Goal: Task Accomplishment & Management: Complete application form

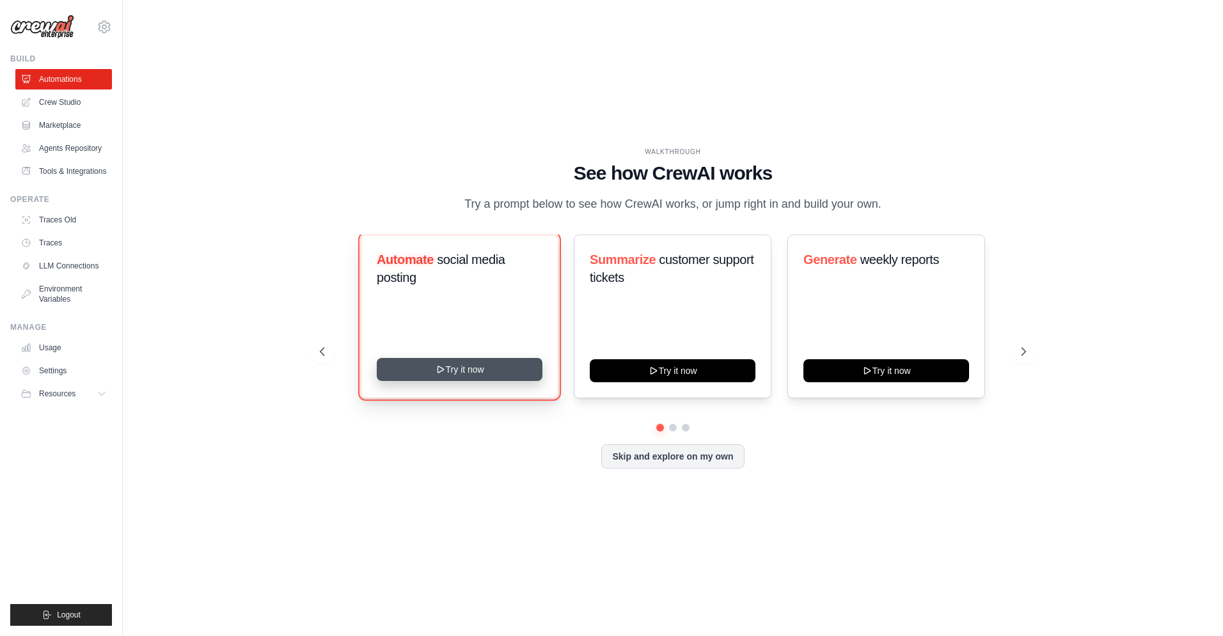
click at [510, 379] on button "Try it now" at bounding box center [460, 369] width 166 height 23
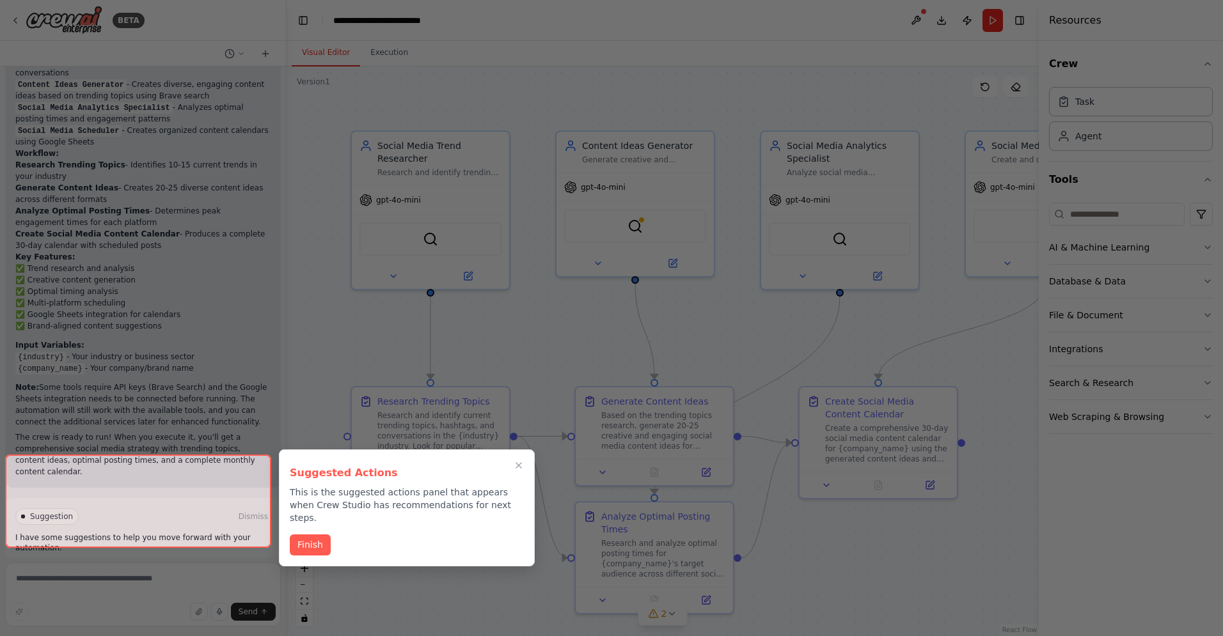
scroll to position [1336, 0]
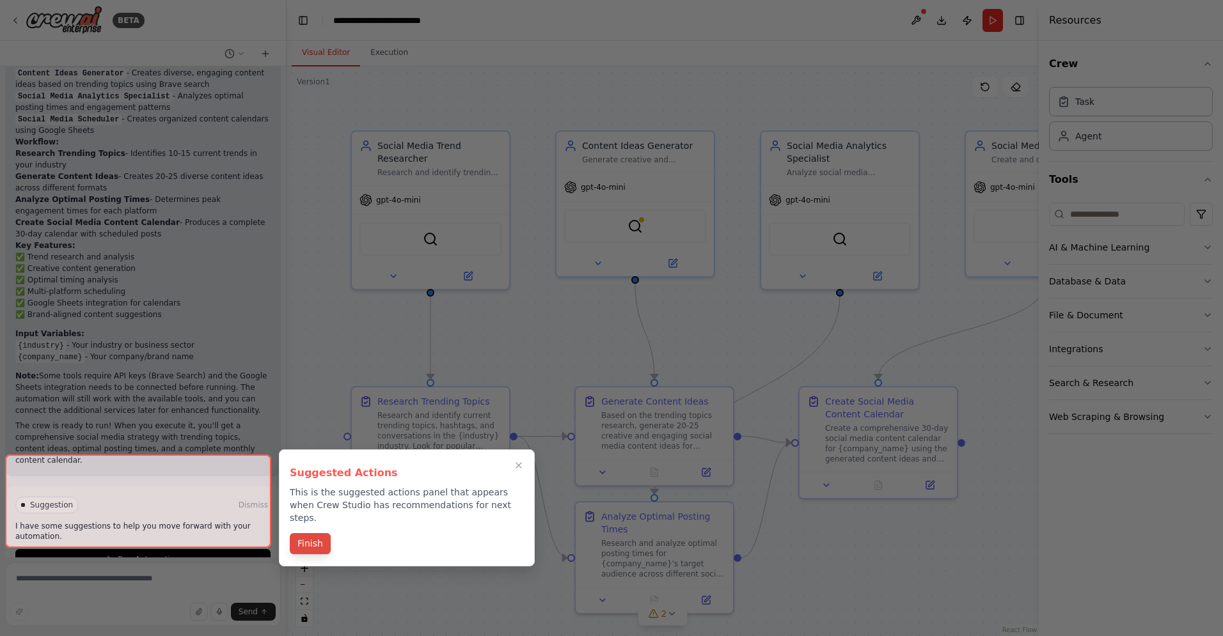
click at [318, 537] on button "Finish" at bounding box center [310, 543] width 41 height 21
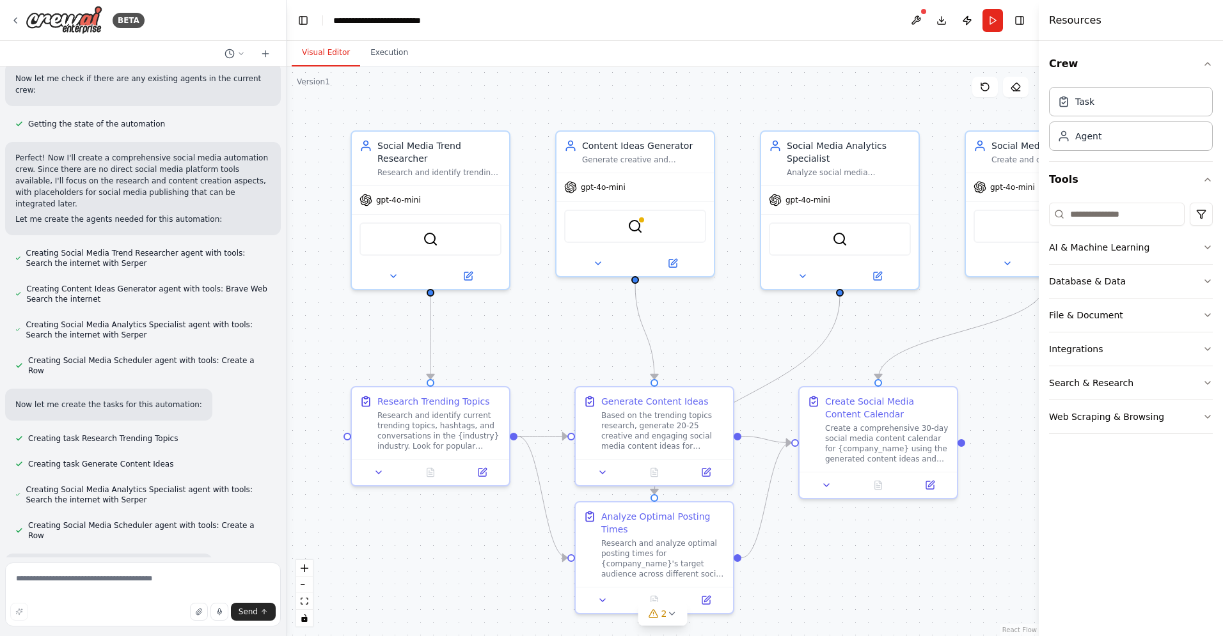
scroll to position [0, 0]
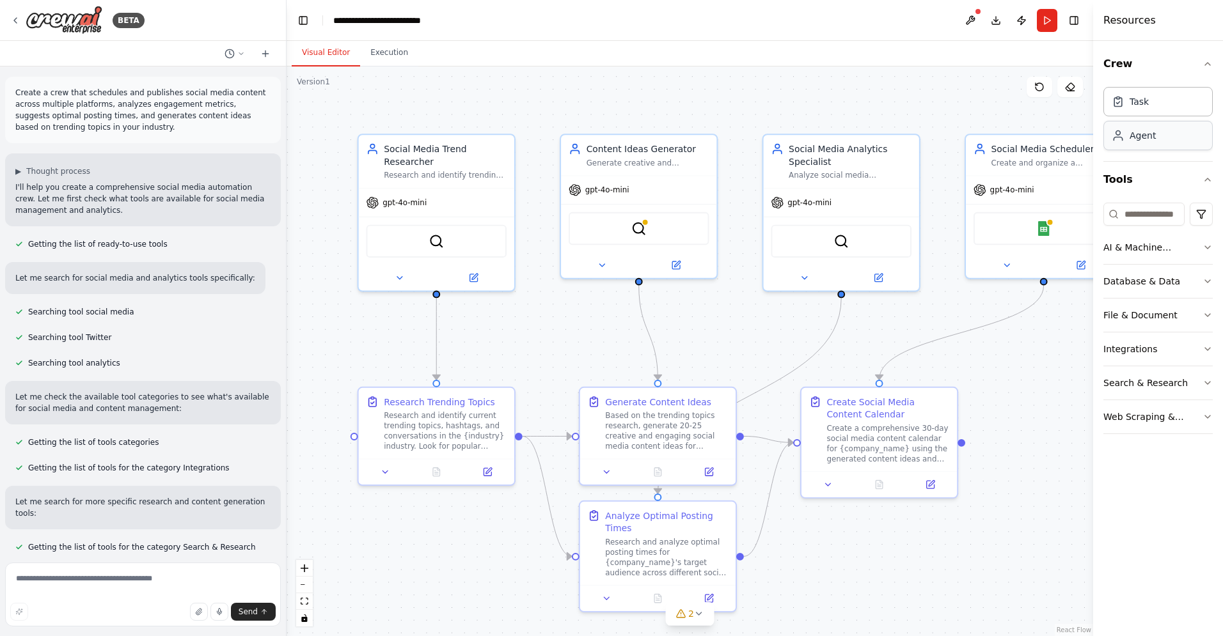
drag, startPoint x: 1040, startPoint y: 111, endPoint x: 1159, endPoint y: 124, distance: 119.6
click at [1159, 124] on div "Resources Crew Task Agent Tools AI & Machine Learning Database & Data File & Do…" at bounding box center [1158, 318] width 130 height 636
click at [307, 585] on button "zoom out" at bounding box center [304, 585] width 17 height 17
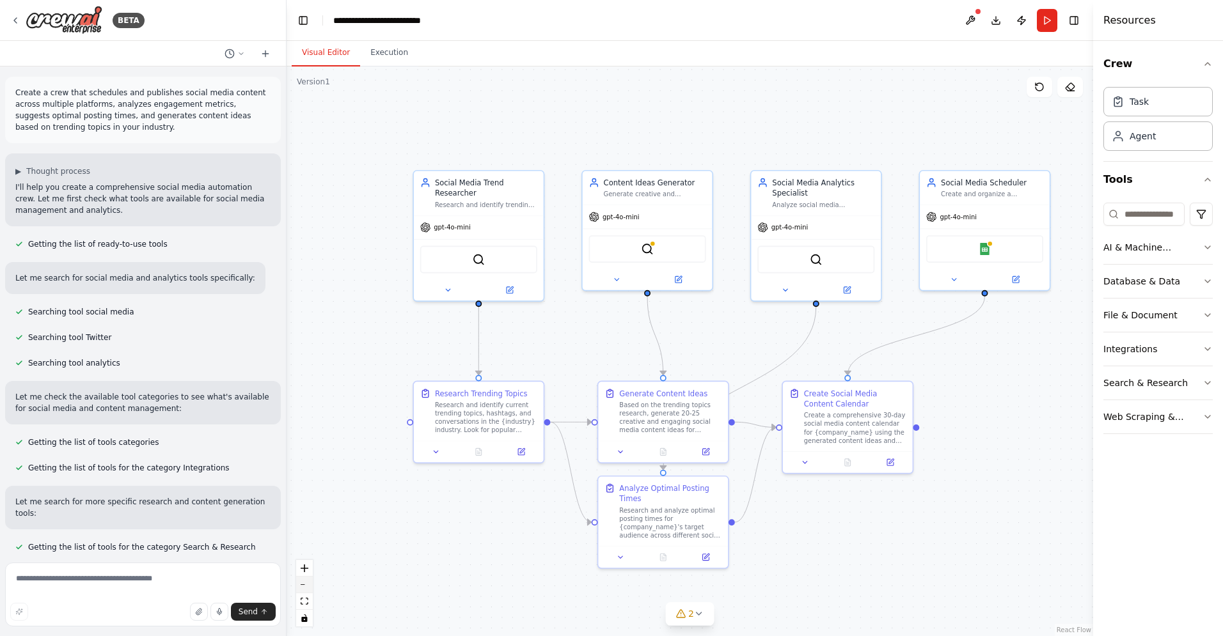
click at [307, 585] on button "zoom out" at bounding box center [304, 585] width 17 height 17
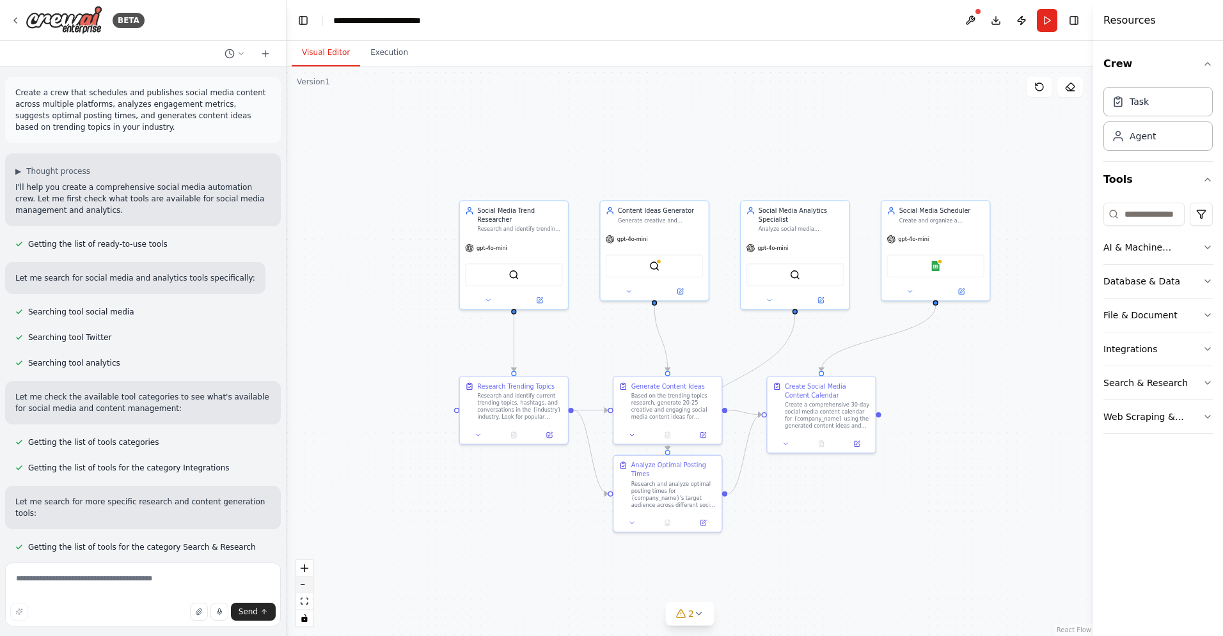
click at [307, 585] on button "zoom out" at bounding box center [304, 585] width 17 height 17
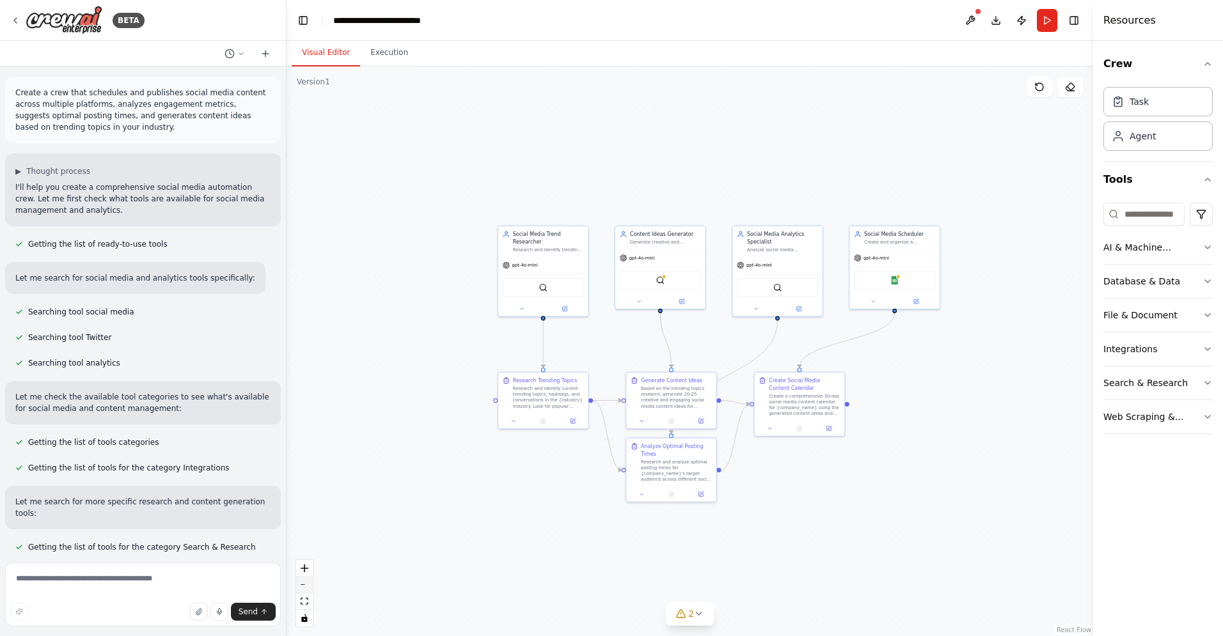
click at [305, 579] on button "zoom out" at bounding box center [304, 585] width 17 height 17
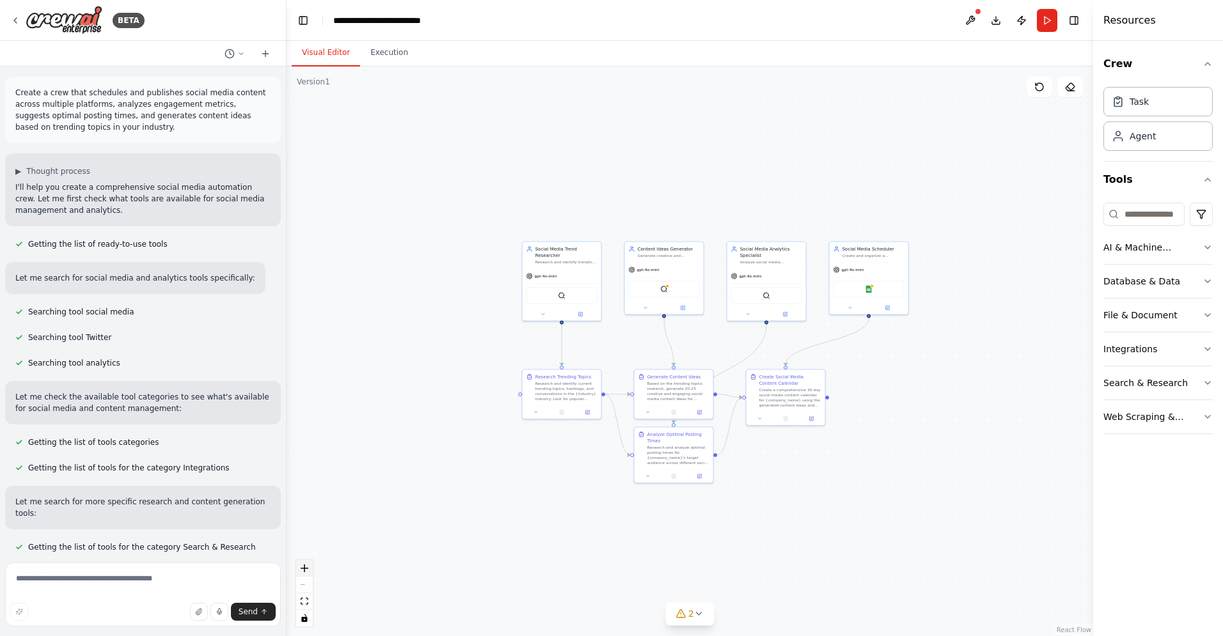
click at [308, 566] on icon "zoom in" at bounding box center [305, 569] width 8 height 8
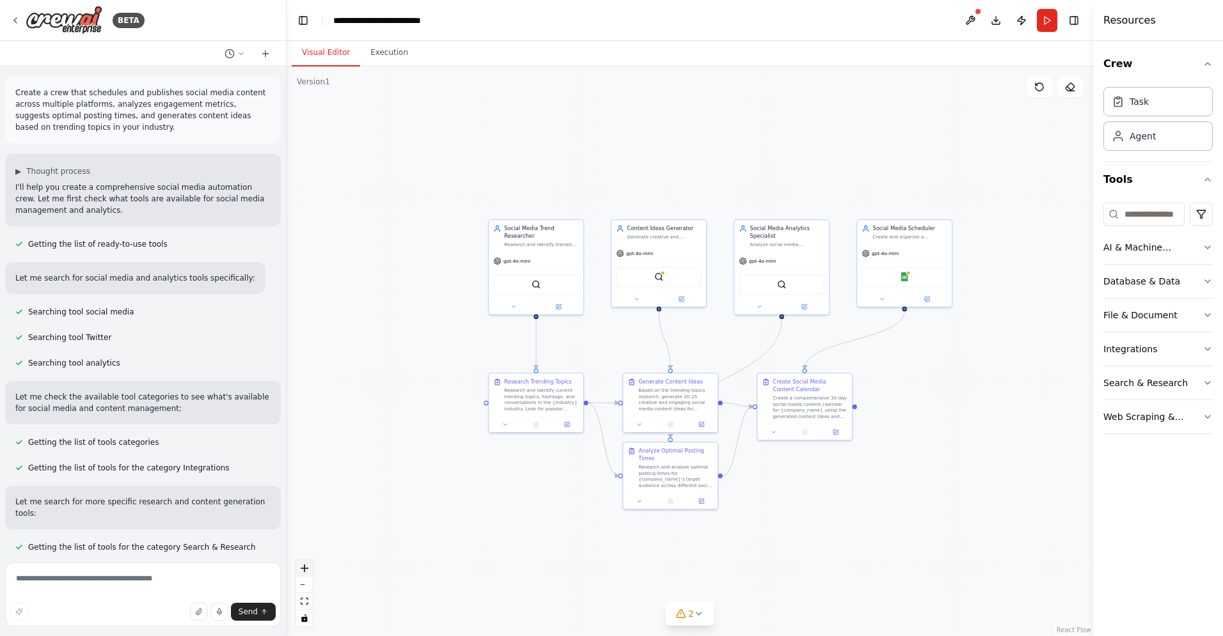
click at [308, 566] on icon "zoom in" at bounding box center [305, 569] width 8 height 8
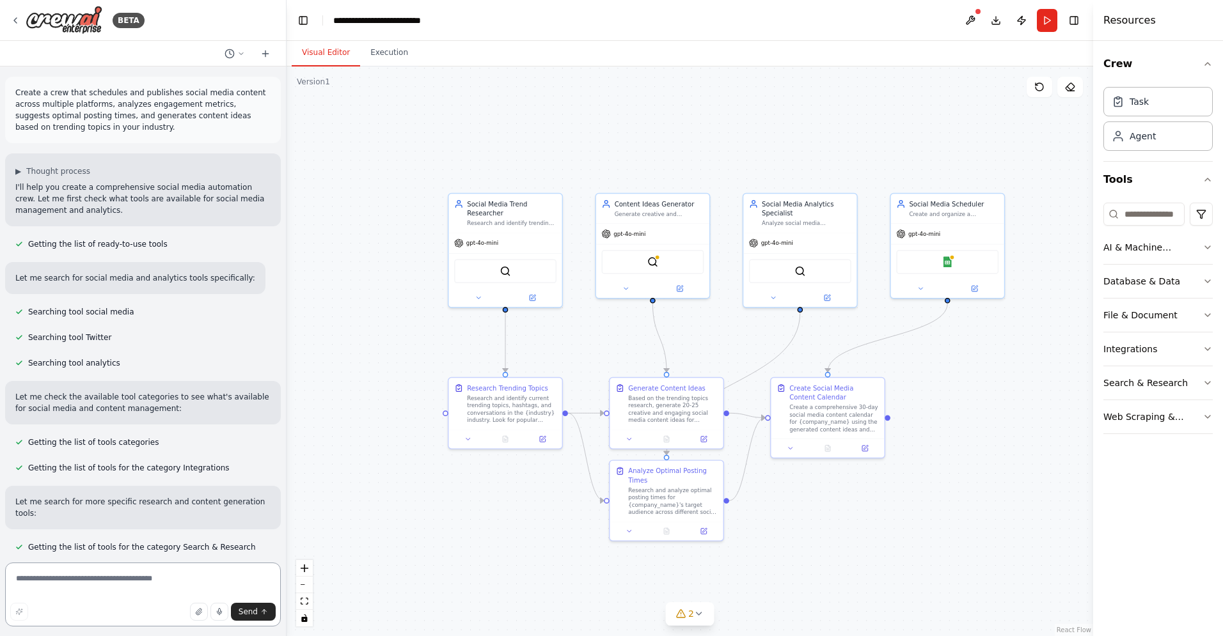
click at [60, 581] on textarea at bounding box center [143, 595] width 276 height 64
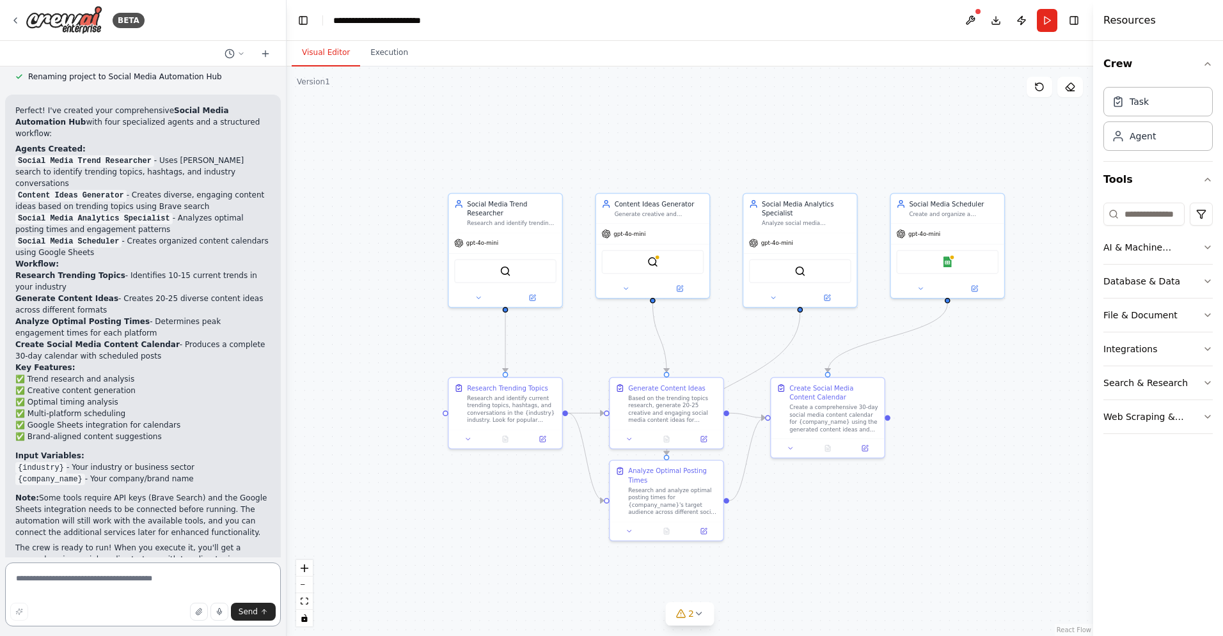
scroll to position [1116, 0]
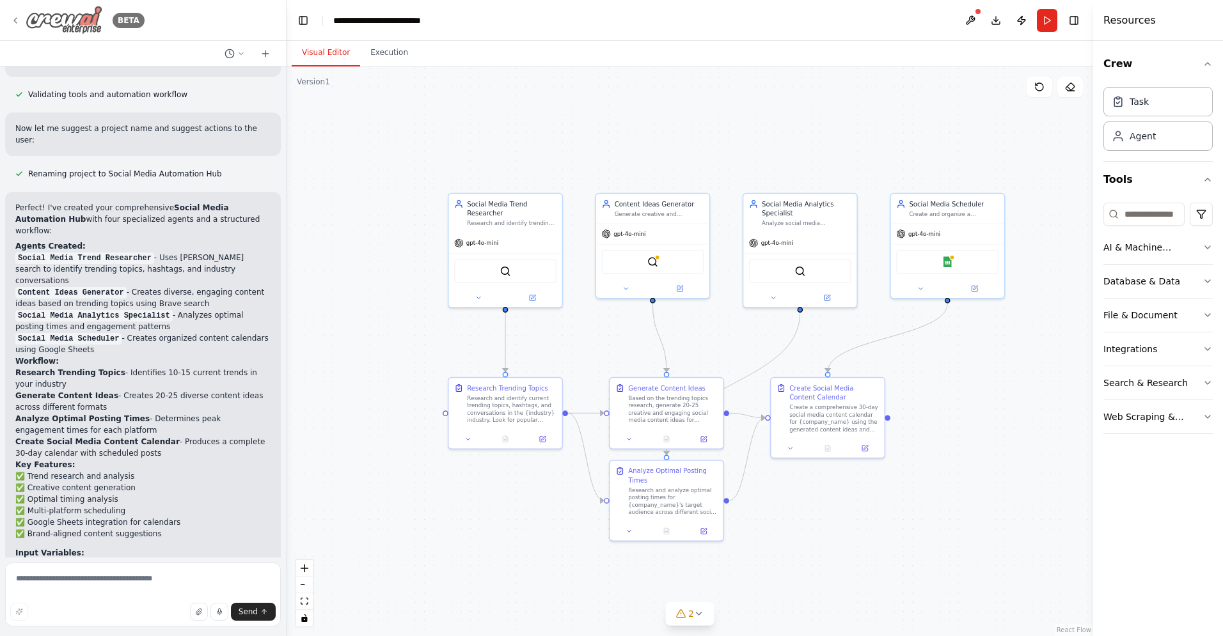
click at [17, 22] on icon at bounding box center [15, 20] width 10 height 10
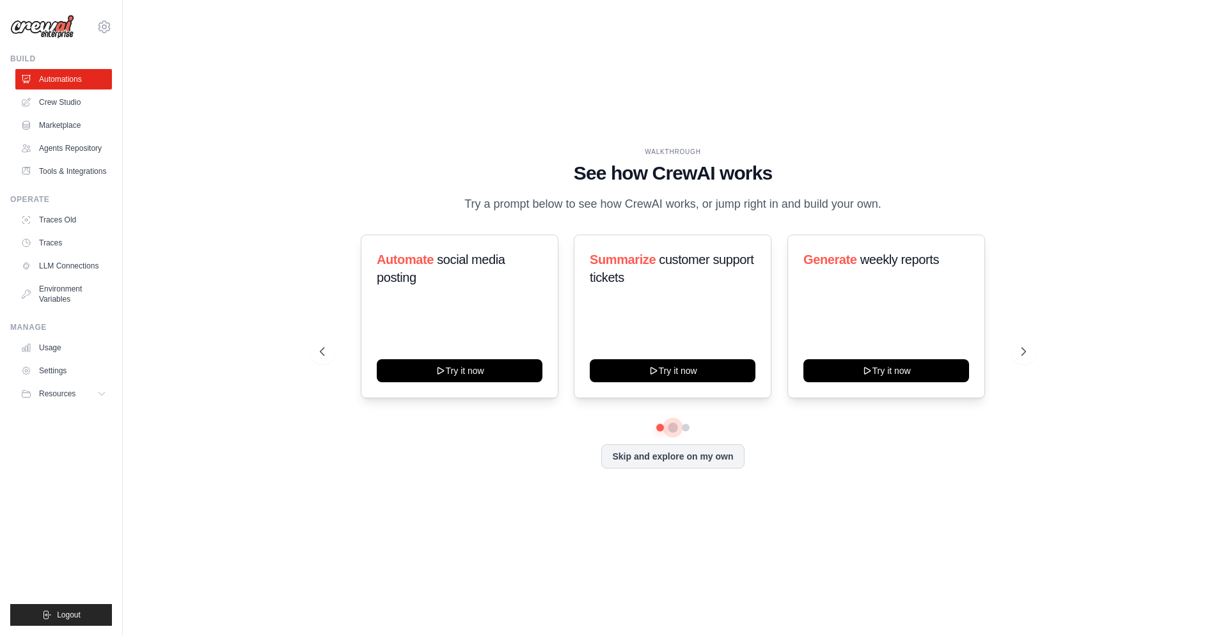
click at [673, 430] on button at bounding box center [673, 428] width 10 height 10
click at [685, 430] on button at bounding box center [685, 428] width 10 height 10
click at [681, 430] on button at bounding box center [685, 427] width 9 height 9
click at [673, 428] on button at bounding box center [672, 427] width 9 height 9
click at [684, 430] on button at bounding box center [685, 427] width 9 height 9
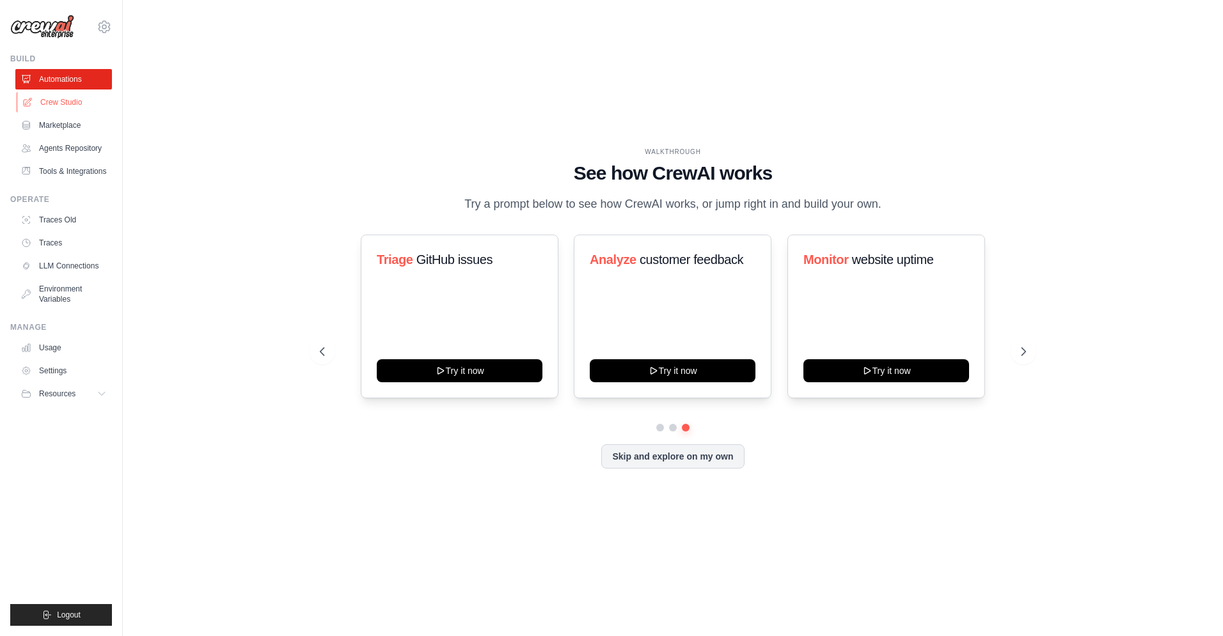
click at [74, 92] on link "Crew Studio" at bounding box center [65, 102] width 97 height 20
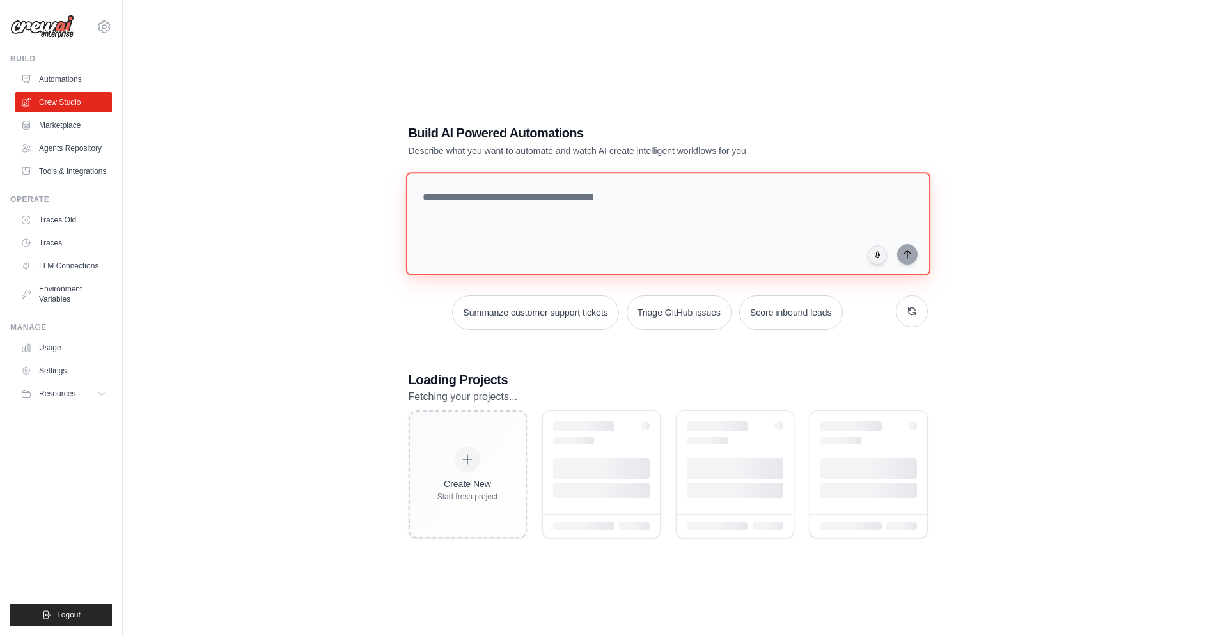
click at [558, 217] on textarea at bounding box center [667, 224] width 524 height 104
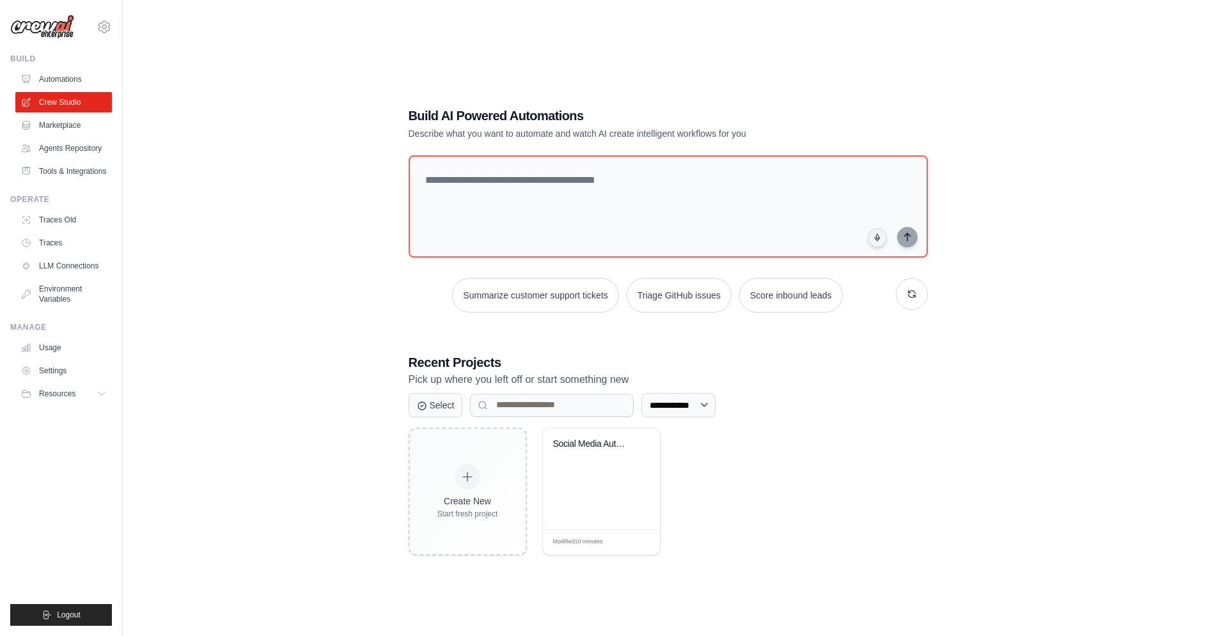
click at [314, 260] on div "**********" at bounding box center [667, 331] width 1049 height 636
click at [494, 244] on textarea at bounding box center [667, 207] width 524 height 104
click at [373, 275] on div "**********" at bounding box center [667, 331] width 1049 height 636
click at [606, 184] on textarea at bounding box center [667, 207] width 524 height 104
click at [322, 210] on div "**********" at bounding box center [667, 331] width 1049 height 636
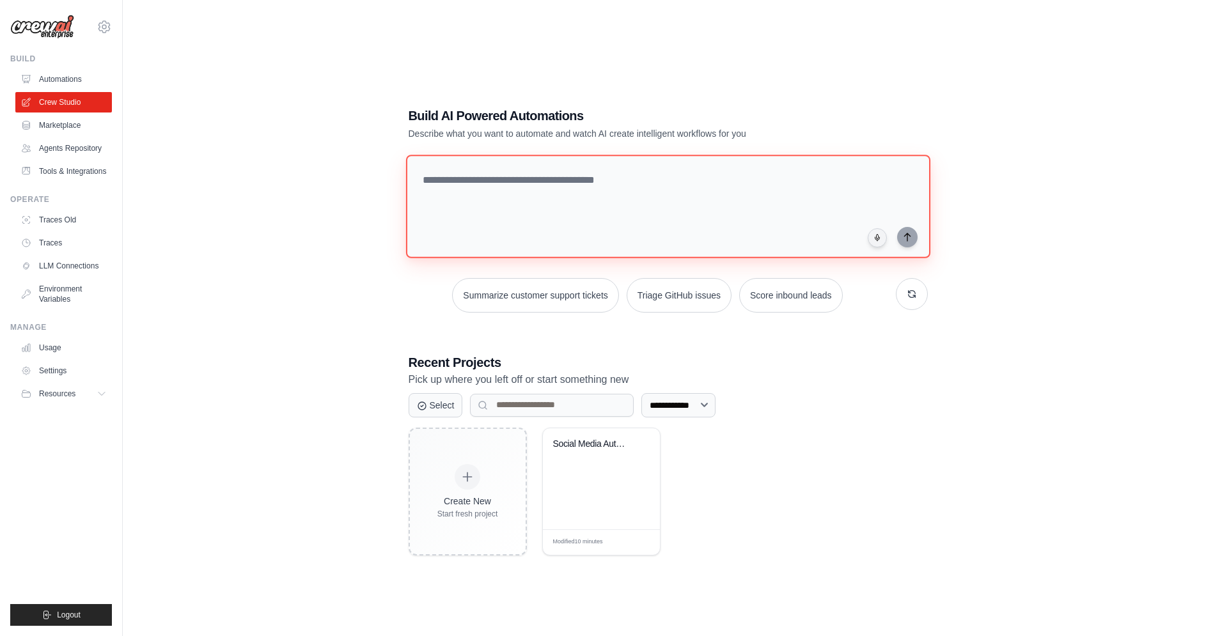
click at [589, 242] on textarea at bounding box center [667, 207] width 524 height 104
click at [73, 396] on span "Resources" at bounding box center [58, 394] width 36 height 10
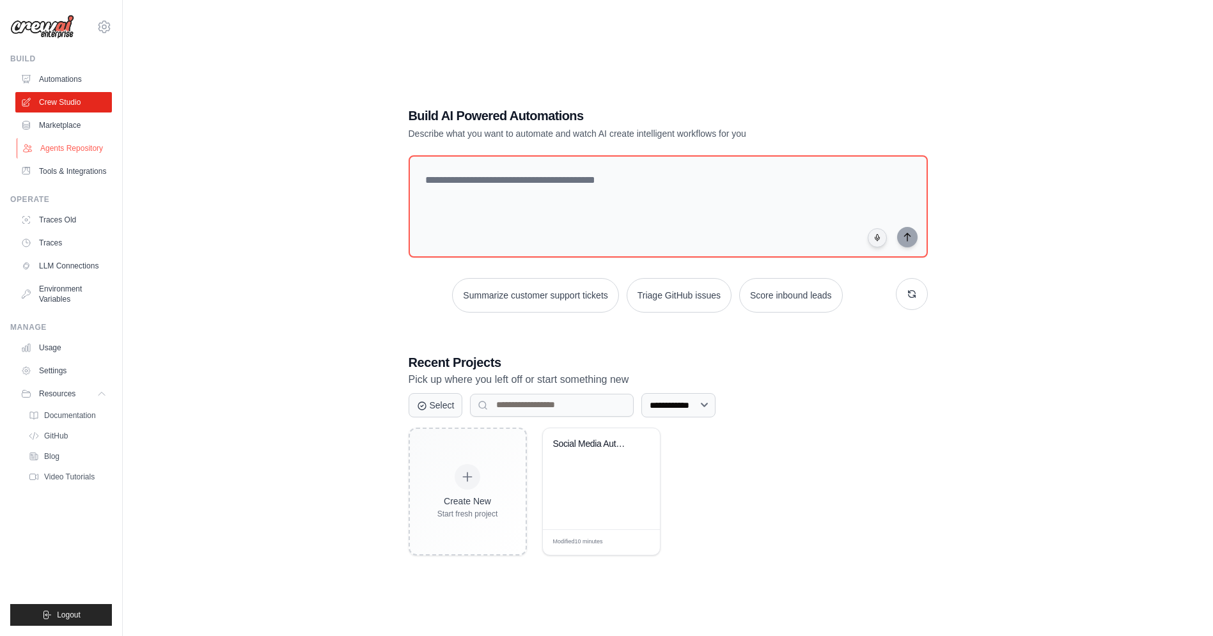
click at [59, 148] on link "Agents Repository" at bounding box center [65, 148] width 97 height 20
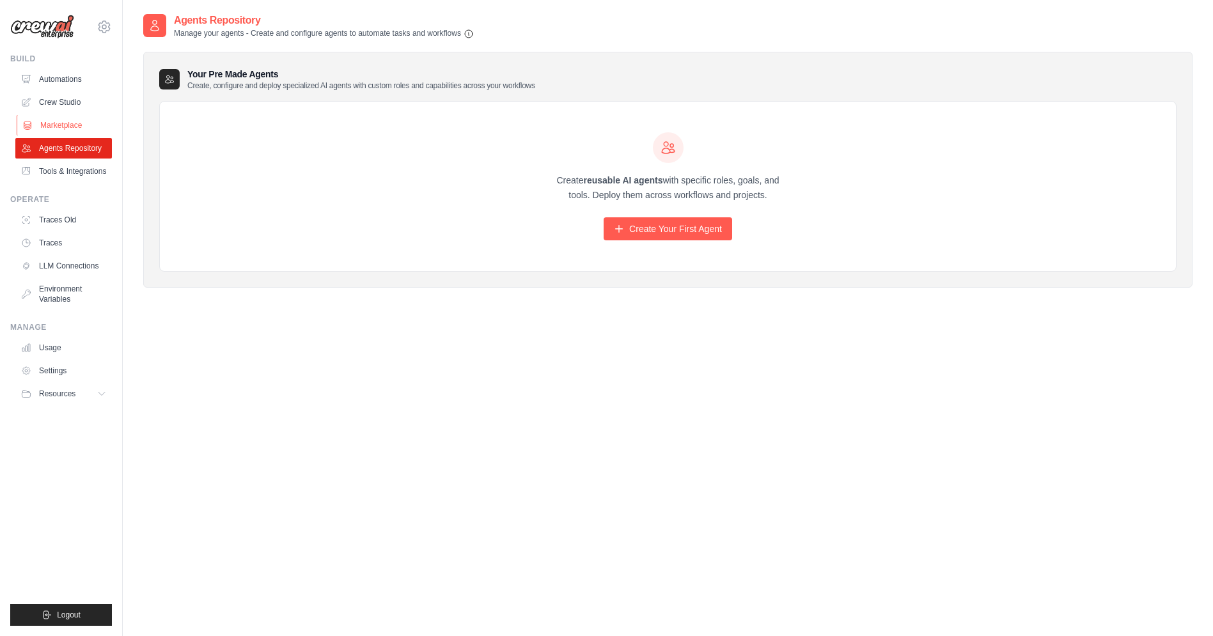
click at [70, 127] on link "Marketplace" at bounding box center [65, 125] width 97 height 20
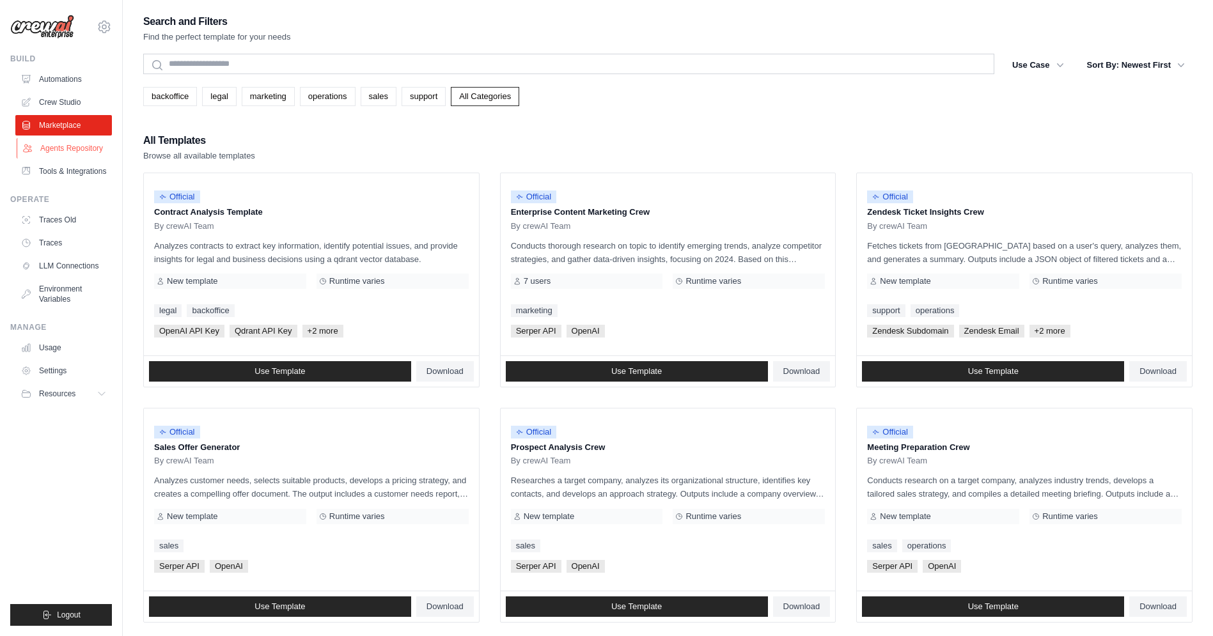
click at [69, 155] on link "Agents Repository" at bounding box center [65, 148] width 97 height 20
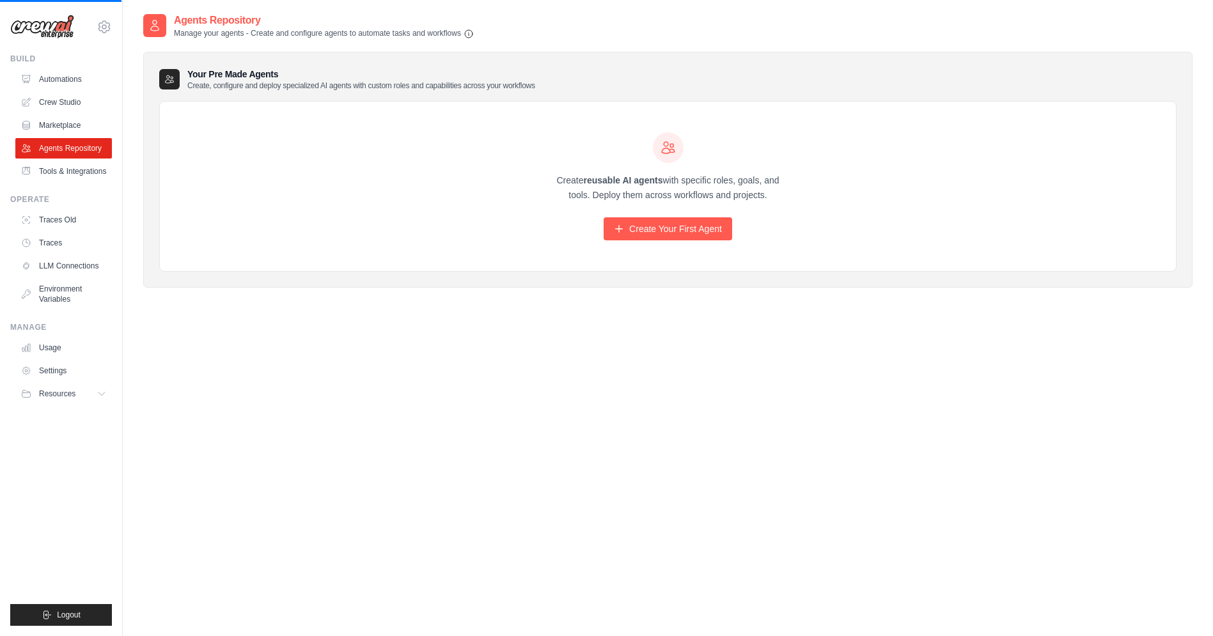
click at [706, 248] on div "Create reusable AI agents with specific roles, goals, and tools. Deploy them ac…" at bounding box center [668, 187] width 1016 height 170
click at [694, 233] on link "Create Your First Agent" at bounding box center [668, 228] width 129 height 23
click at [502, 546] on div "Agents Repository Manage your agents - Create and configure agents to automate …" at bounding box center [667, 331] width 1049 height 636
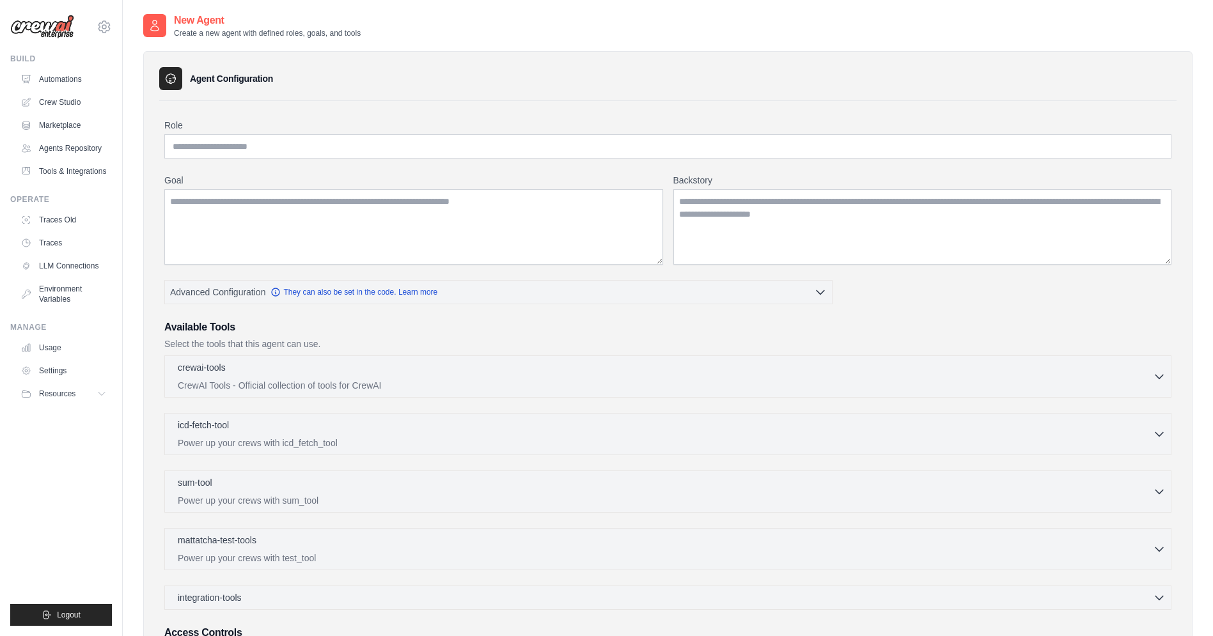
click at [393, 132] on div "Role" at bounding box center [667, 139] width 1007 height 40
click at [412, 159] on div "Role Goal [GEOGRAPHIC_DATA] Advanced Configuration They can also be set in the …" at bounding box center [667, 406] width 1007 height 575
click at [406, 145] on input "Role" at bounding box center [667, 146] width 1007 height 24
click at [301, 137] on input "Role" at bounding box center [667, 146] width 1007 height 24
type input "*"
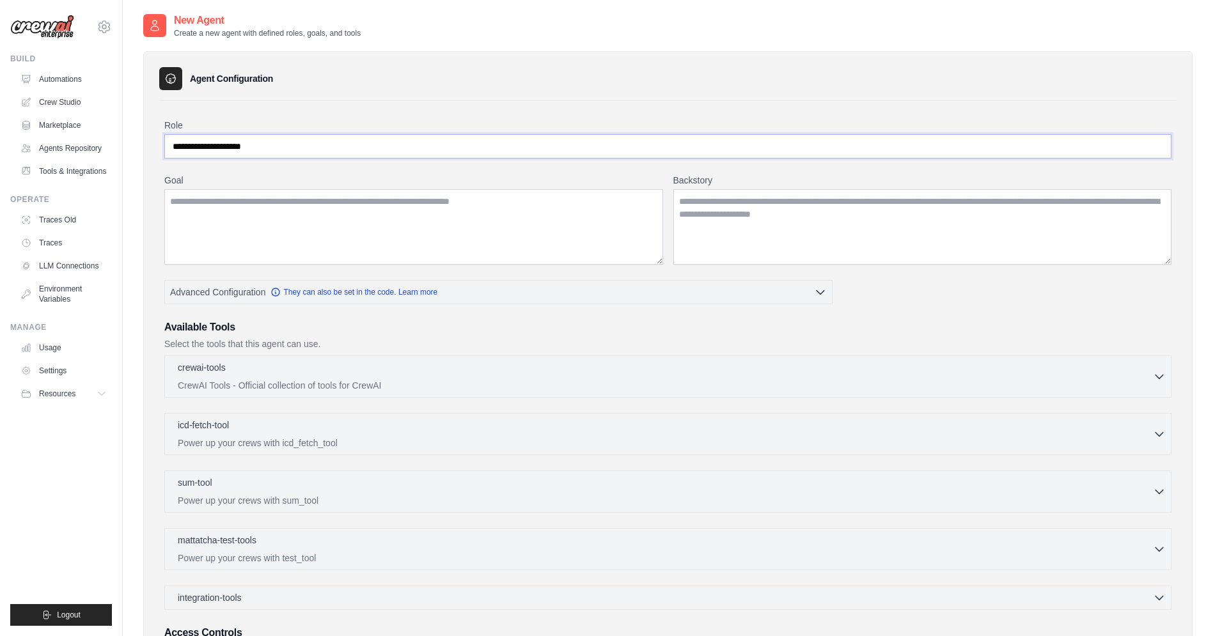
type input "**********"
type textarea "**********"
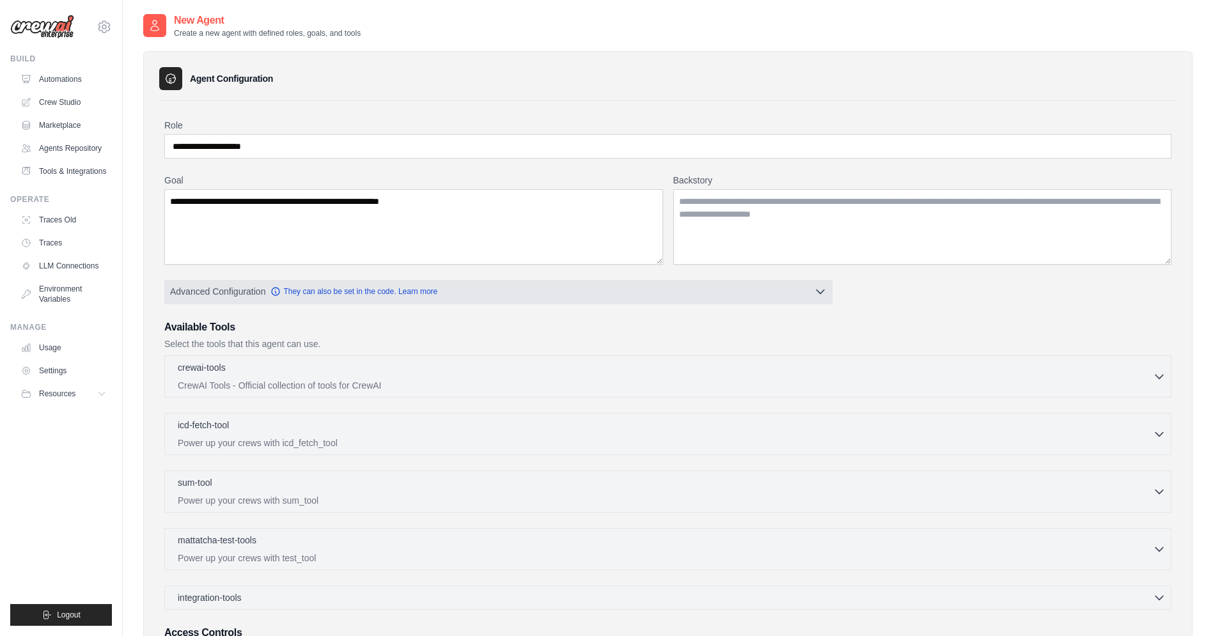
click at [516, 290] on button "Advanced Configuration They can also be set in the code. Learn more" at bounding box center [498, 291] width 667 height 23
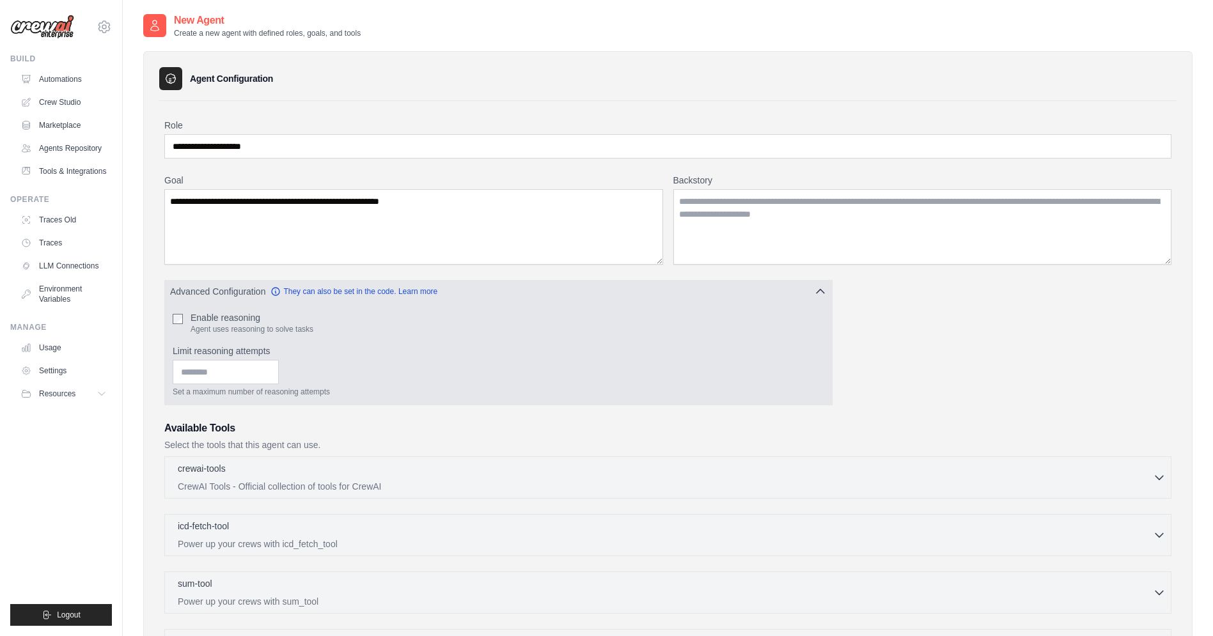
click at [516, 290] on button "Advanced Configuration They can also be set in the code. Learn more" at bounding box center [498, 291] width 667 height 23
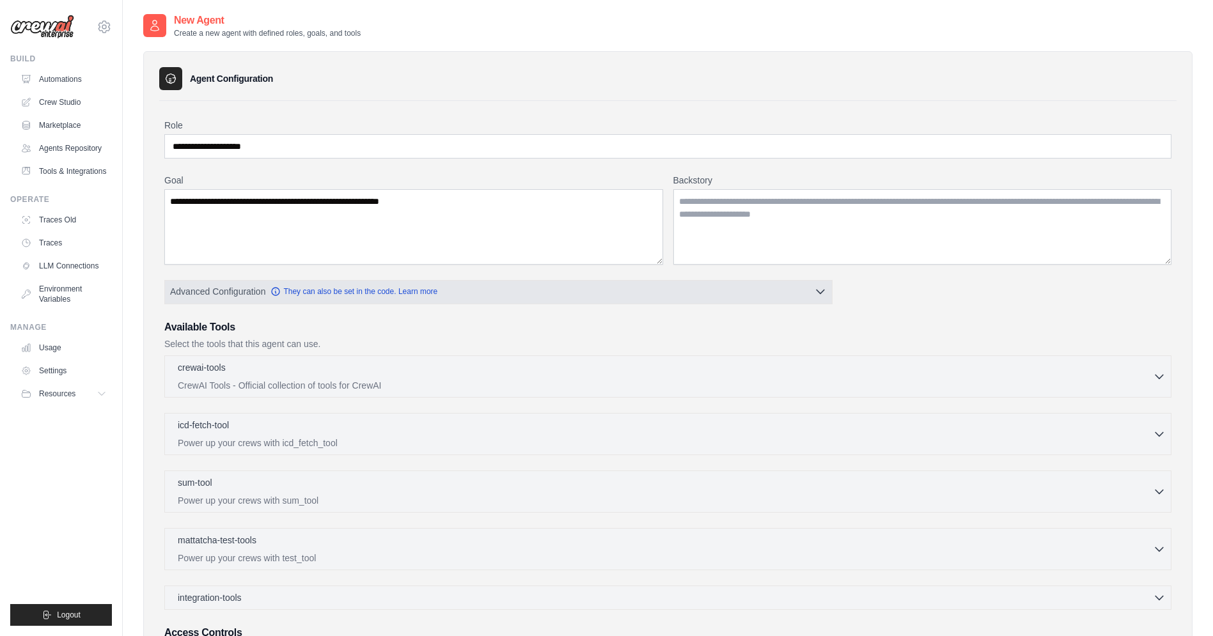
click at [519, 286] on button "Advanced Configuration They can also be set in the code. Learn more" at bounding box center [498, 291] width 667 height 23
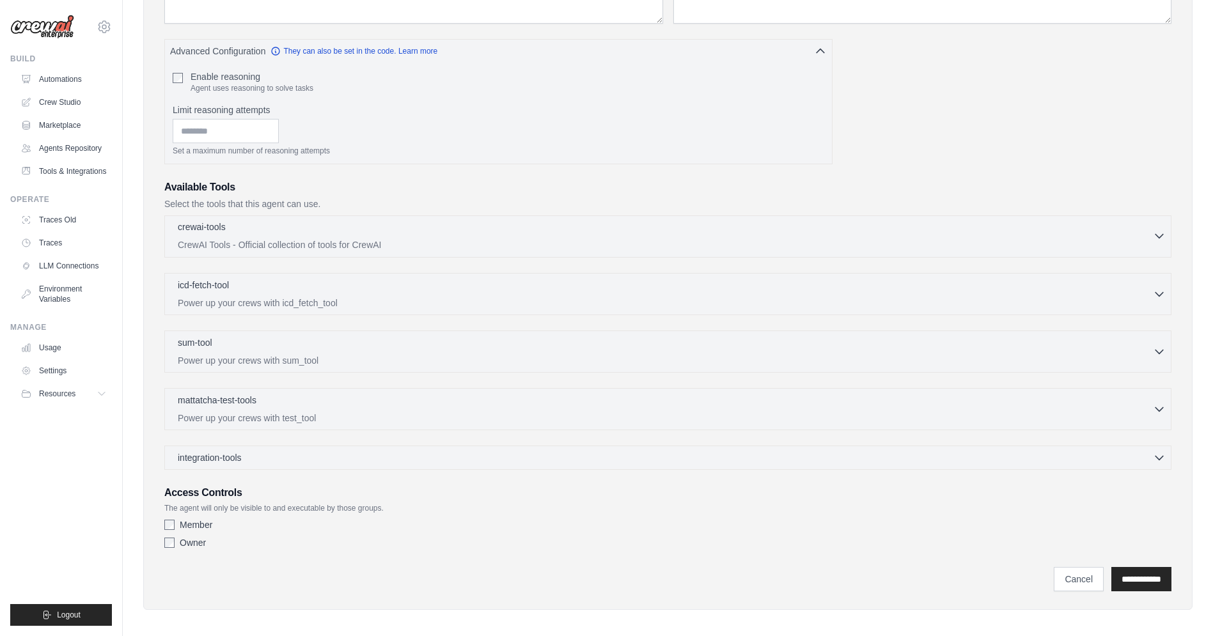
scroll to position [248, 0]
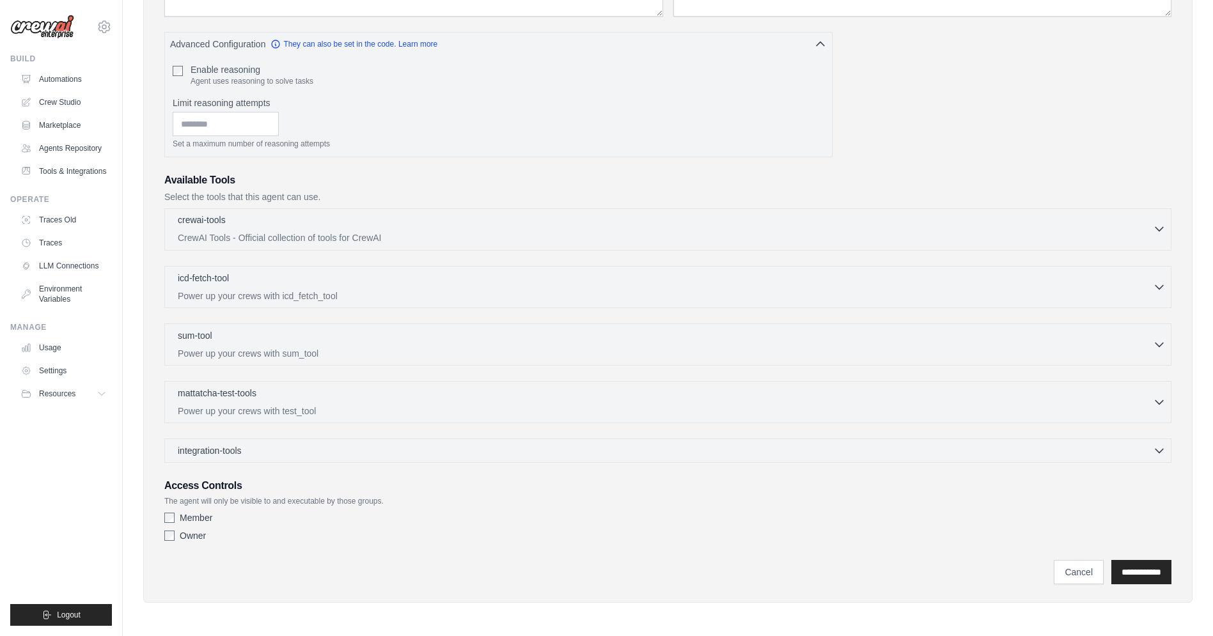
click at [364, 230] on div "crewai-tools 0 selected CrewAI Tools - Official collection of tools for CrewAI" at bounding box center [665, 229] width 975 height 31
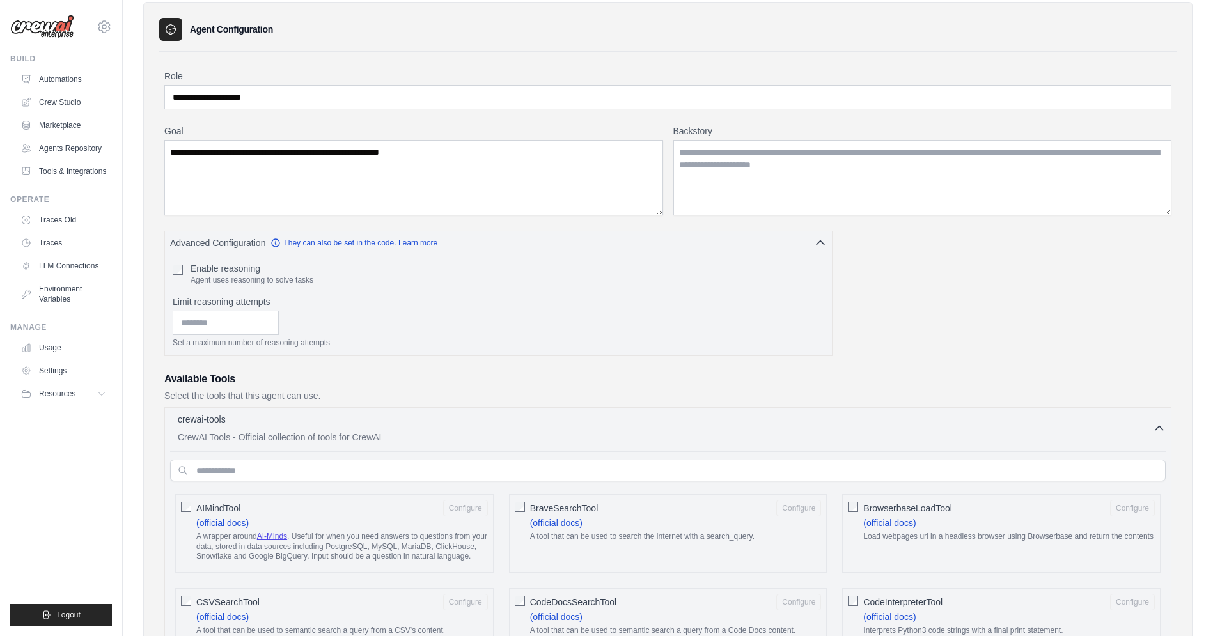
scroll to position [96, 0]
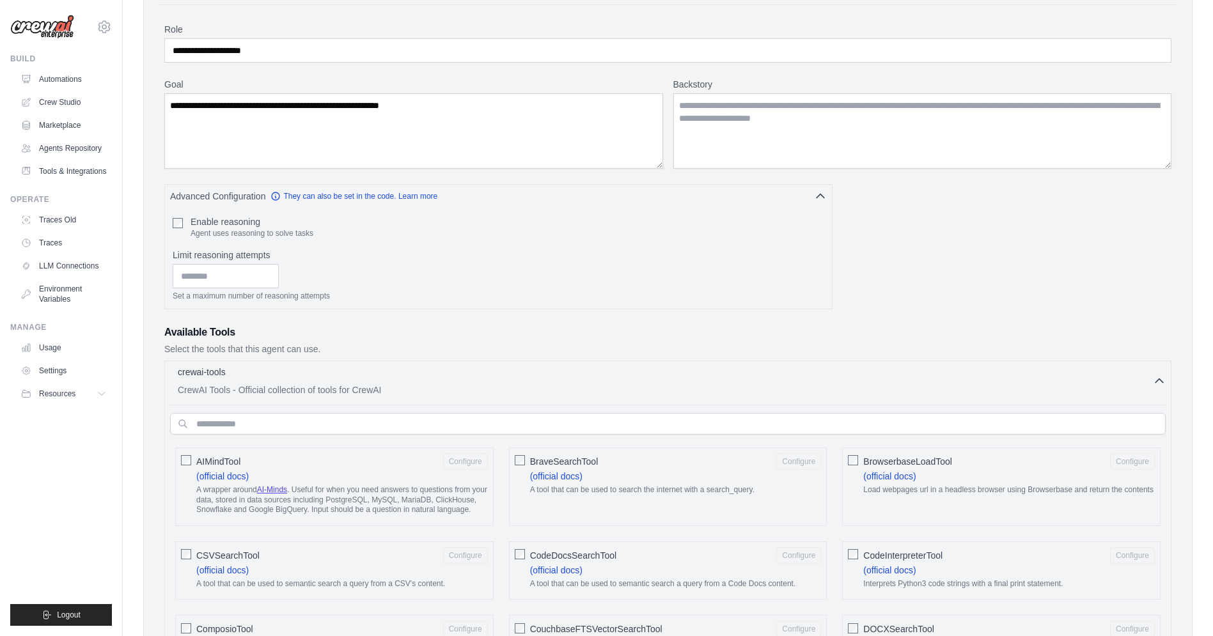
click at [421, 380] on div "crewai-tools 0 selected" at bounding box center [665, 373] width 975 height 15
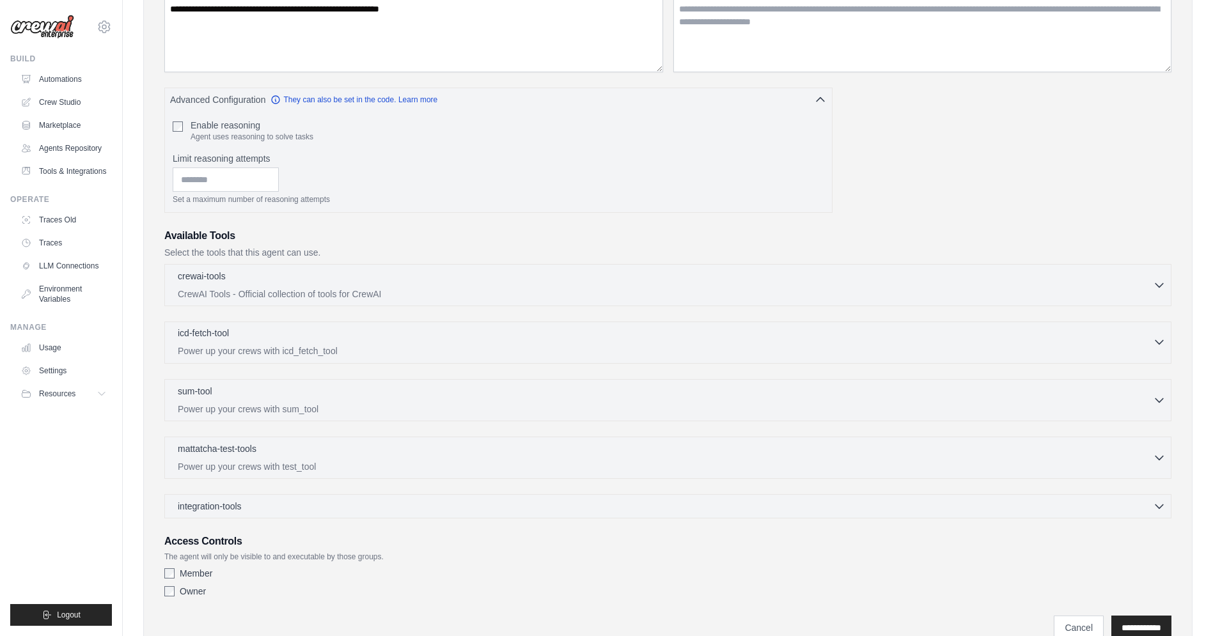
scroll to position [248, 0]
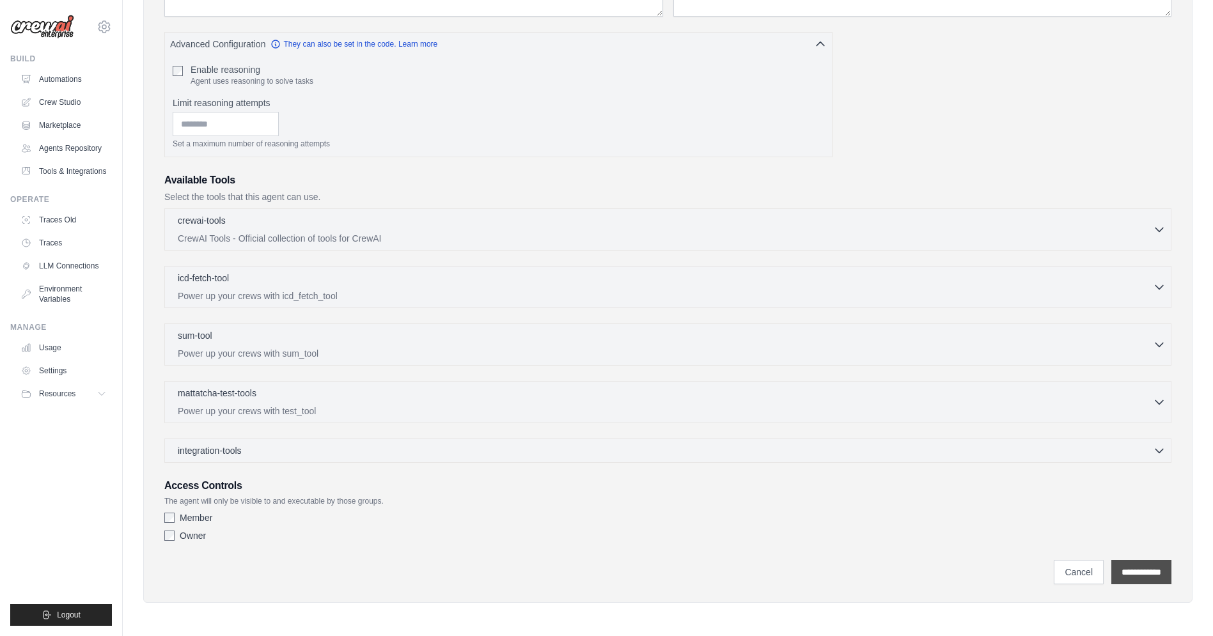
click at [1138, 574] on input "**********" at bounding box center [1141, 572] width 60 height 24
click at [1141, 576] on input "**********" at bounding box center [1141, 572] width 60 height 24
click at [1137, 569] on input "**********" at bounding box center [1141, 572] width 60 height 24
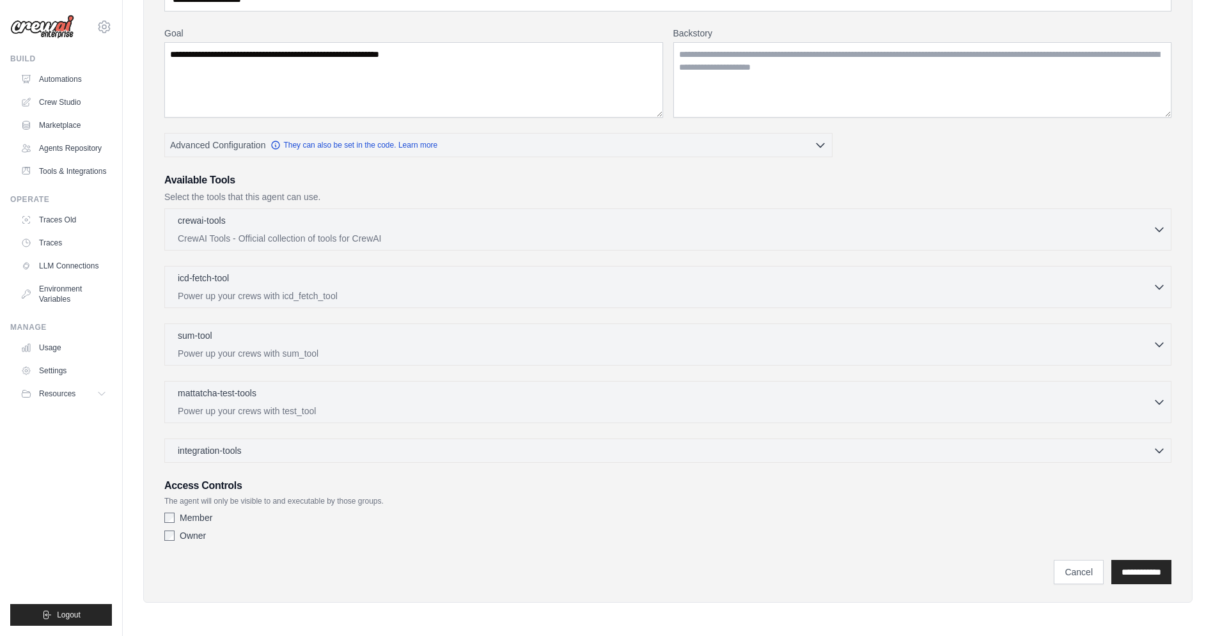
scroll to position [0, 0]
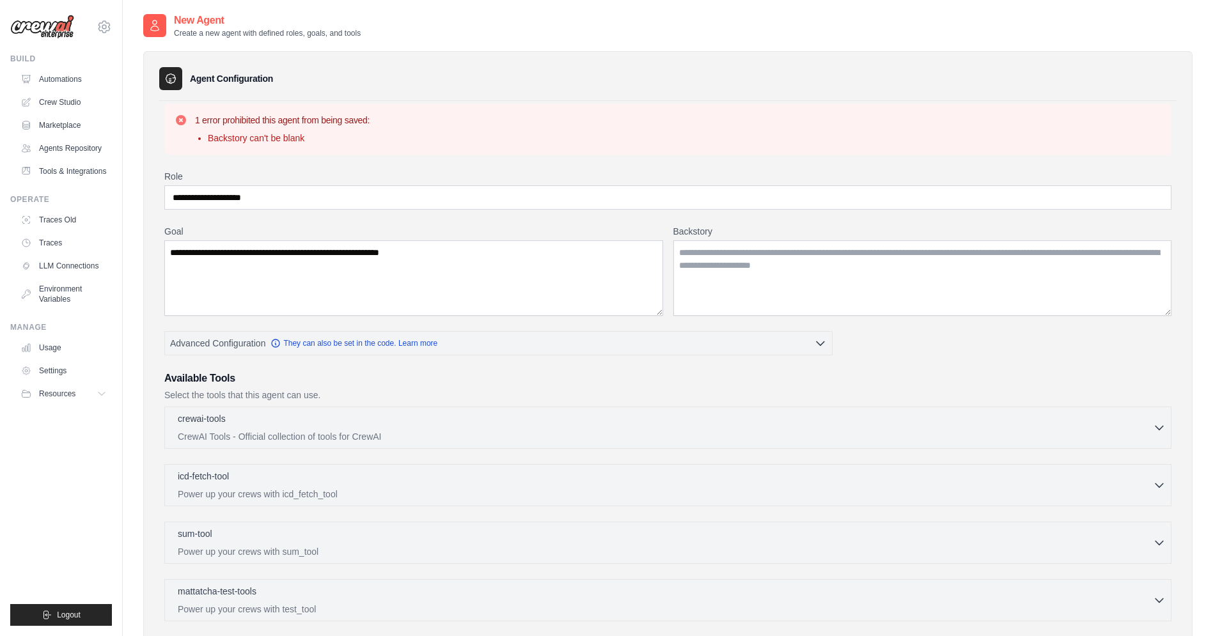
click at [261, 139] on li "Backstory can't be blank" at bounding box center [289, 138] width 162 height 13
click at [856, 281] on textarea "Backstory" at bounding box center [922, 277] width 499 height 75
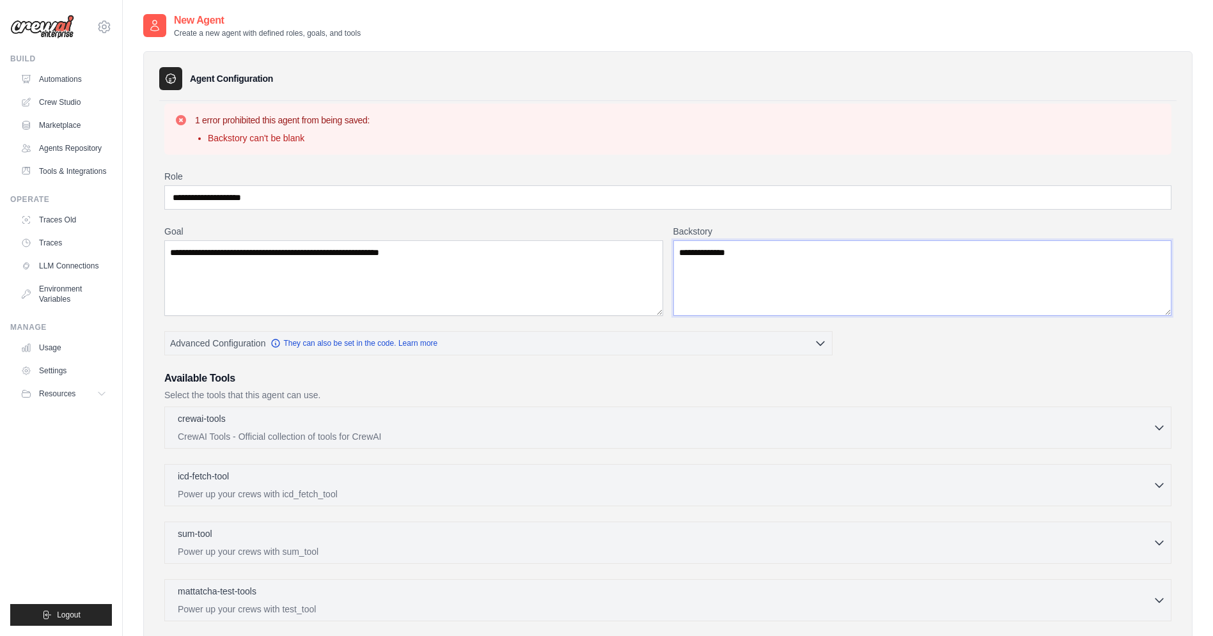
type textarea "**********"
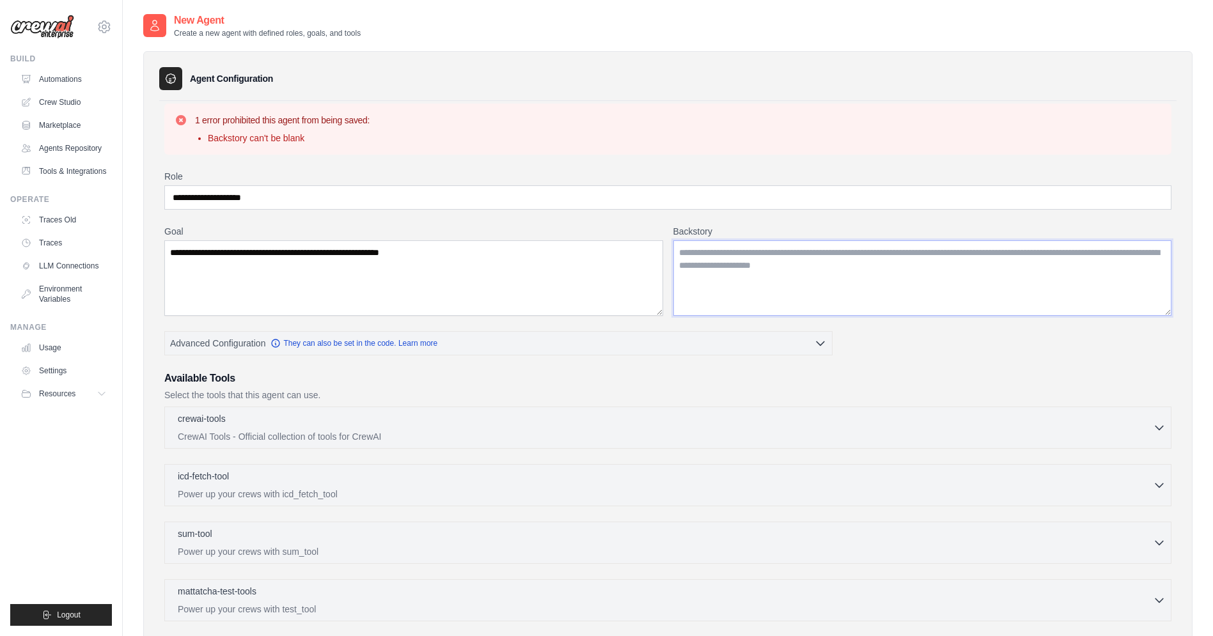
click at [849, 290] on textarea "Backstory" at bounding box center [922, 277] width 499 height 75
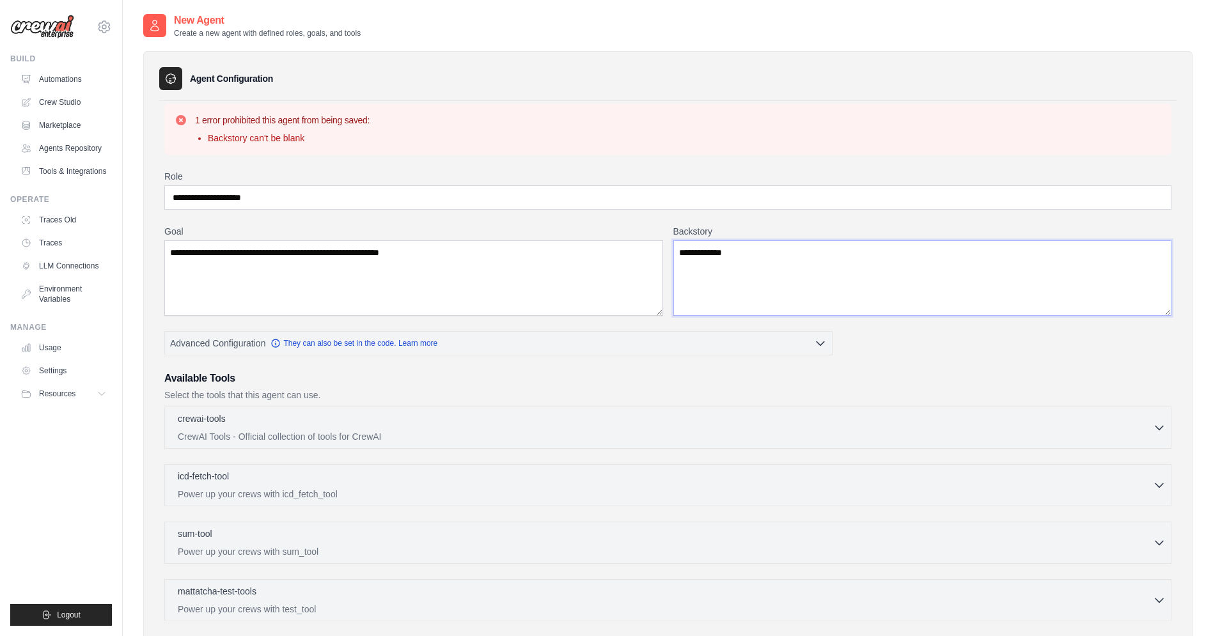
type textarea "**********"
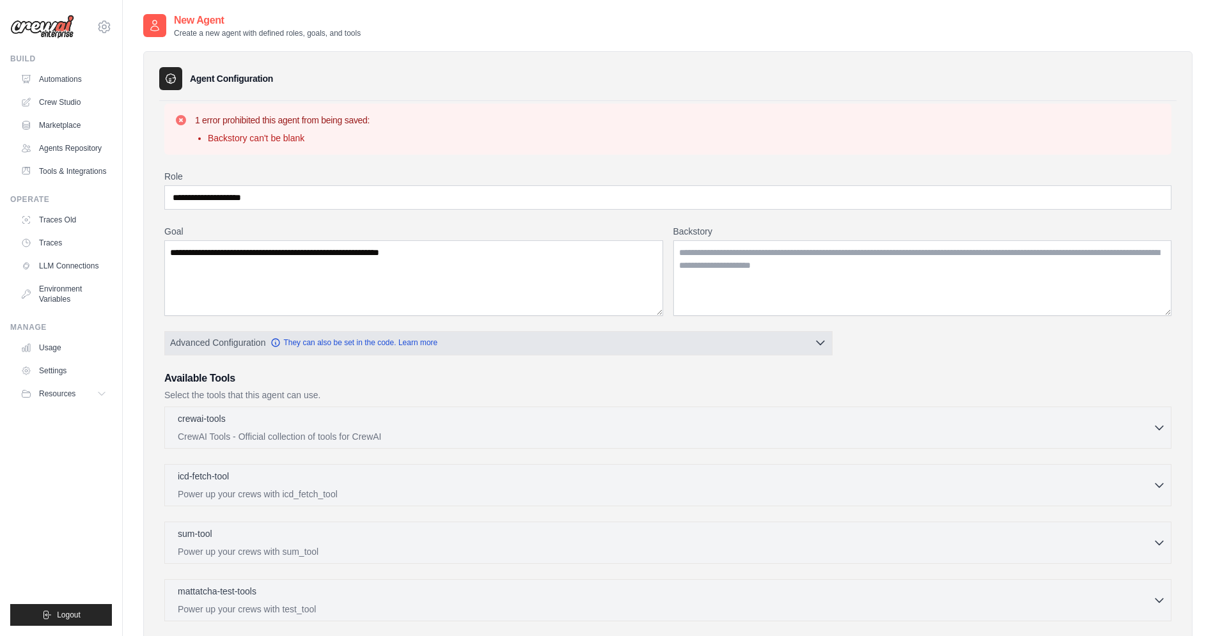
click at [813, 334] on button "Advanced Configuration They can also be set in the code. Learn more" at bounding box center [498, 342] width 667 height 23
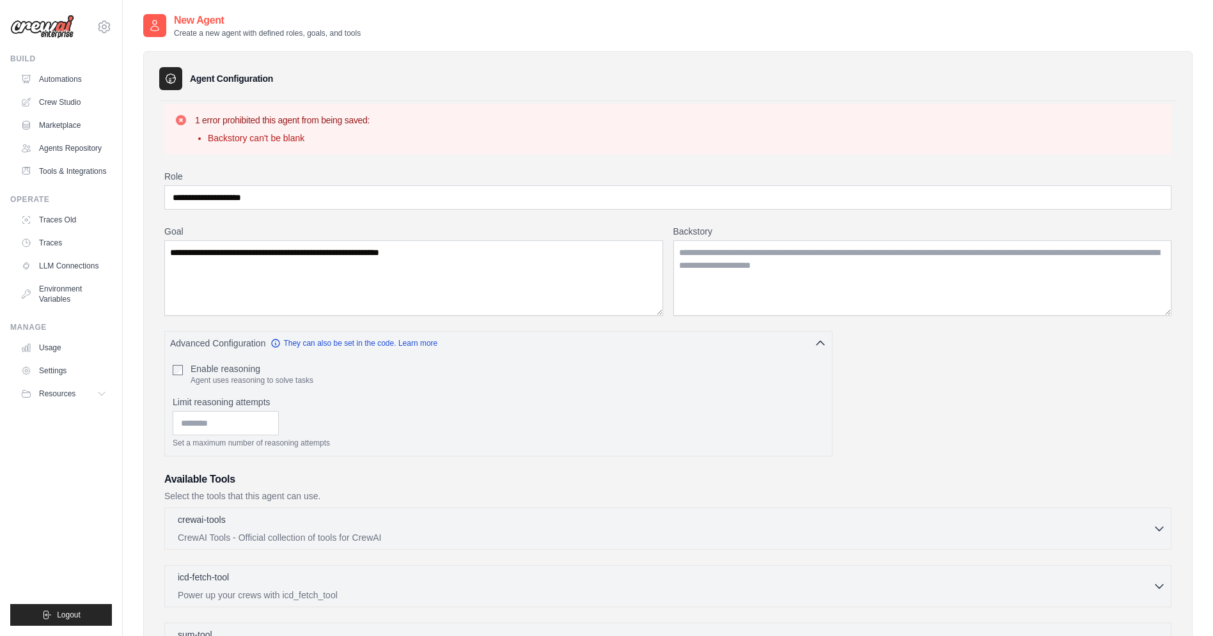
click at [813, 318] on div "**********" at bounding box center [667, 508] width 1007 height 676
click at [56, 172] on link "Tools & Integrations" at bounding box center [65, 171] width 97 height 20
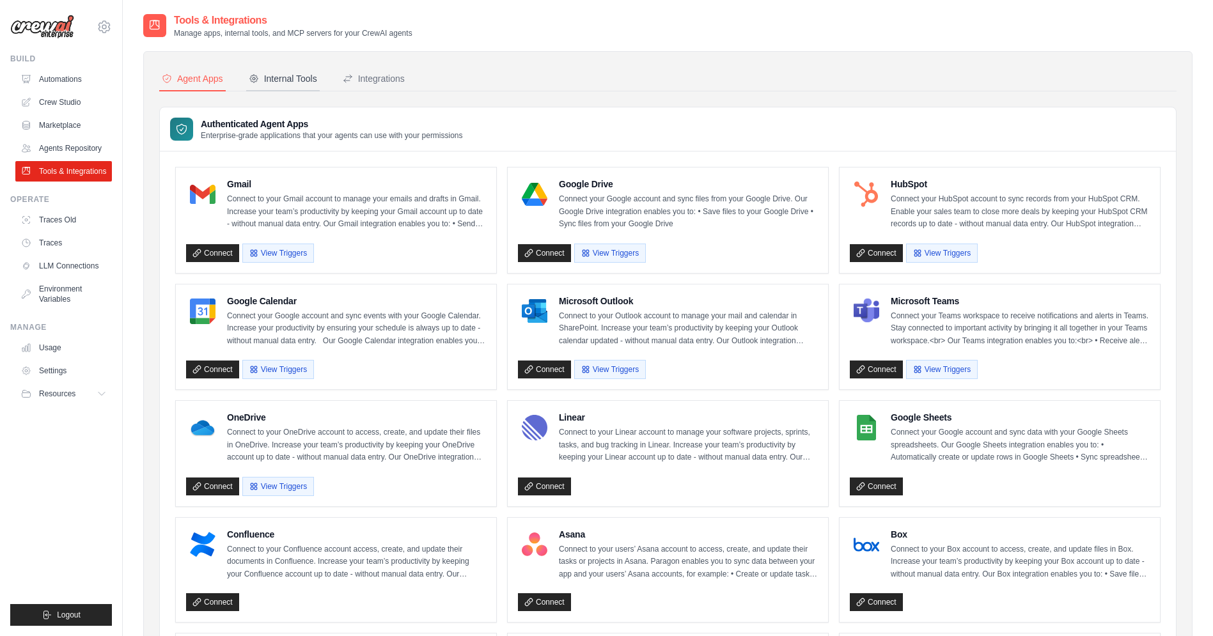
click at [285, 86] on button "Internal Tools" at bounding box center [283, 79] width 74 height 24
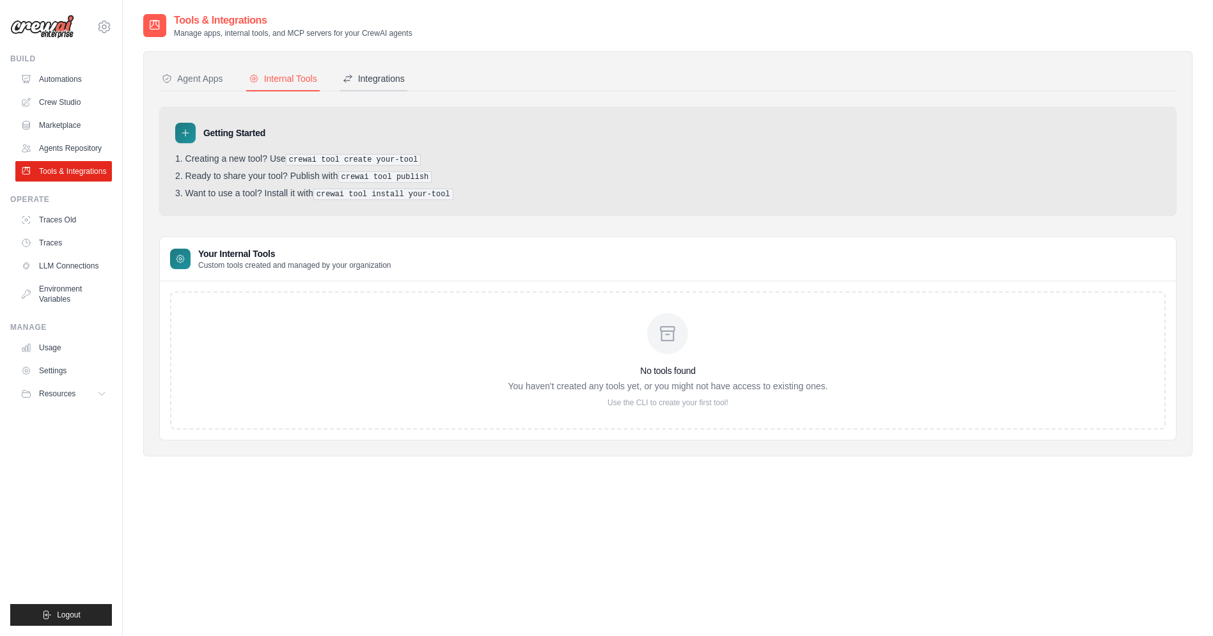
click at [388, 84] on div "Integrations" at bounding box center [374, 78] width 62 height 13
